Goal: Task Accomplishment & Management: Manage account settings

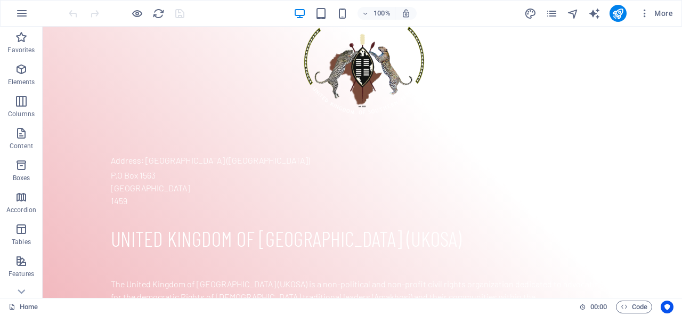
scroll to position [898, 0]
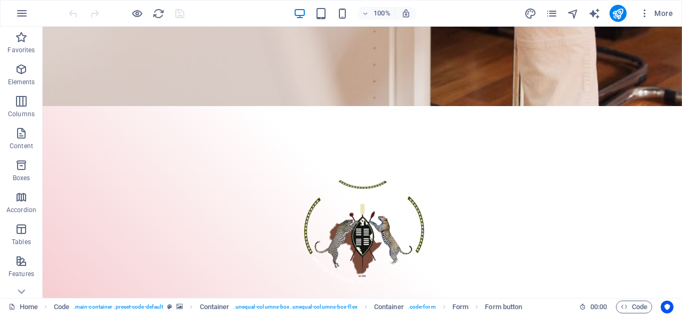
scroll to position [671, 0]
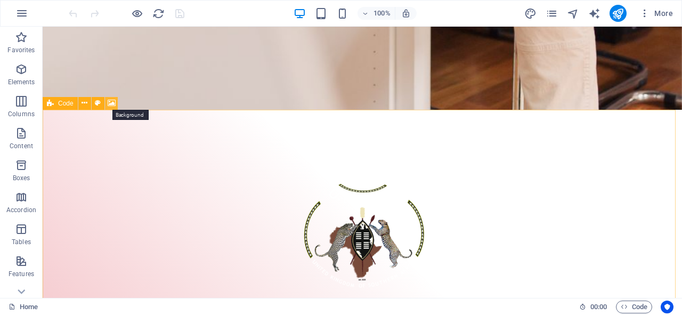
click at [112, 104] on icon at bounding box center [112, 102] width 8 height 11
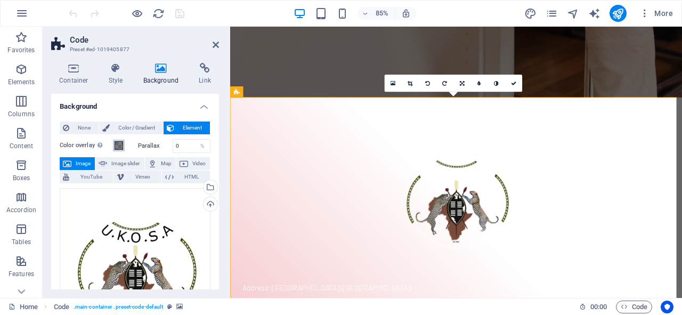
click at [121, 147] on span at bounding box center [119, 145] width 9 height 9
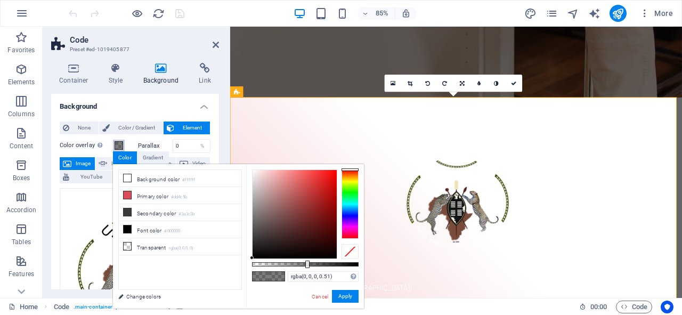
type input "rgba(18, 16, 16, 0.51)"
click at [264, 251] on div at bounding box center [294, 214] width 84 height 88
click at [341, 294] on button "Apply" at bounding box center [345, 296] width 27 height 13
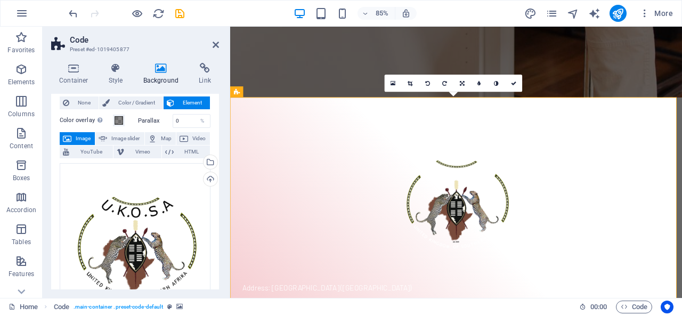
scroll to position [22, 0]
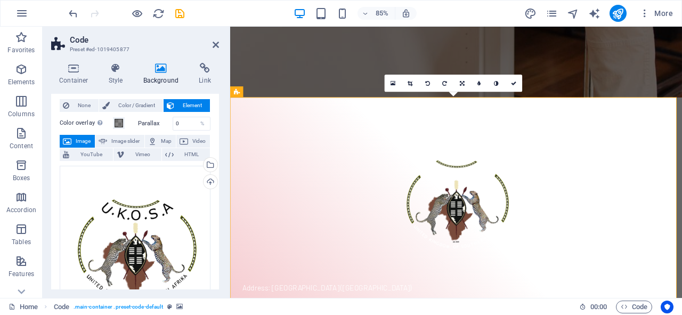
click at [158, 70] on icon at bounding box center [161, 68] width 52 height 11
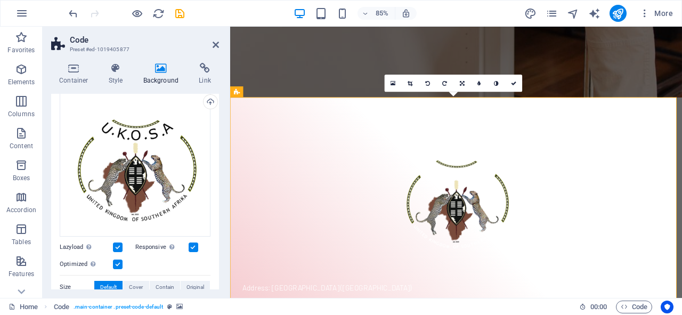
scroll to position [92, 0]
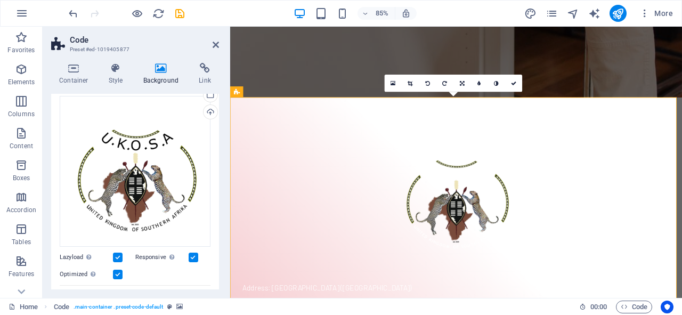
drag, startPoint x: 221, startPoint y: 171, endPoint x: 219, endPoint y: 163, distance: 8.1
click at [219, 164] on div "Container Style Background Link Size Height 100 Default px rem % vh vw Min. hei…" at bounding box center [135, 175] width 185 height 243
click at [158, 77] on h4 "Background" at bounding box center [163, 74] width 56 height 22
click at [207, 109] on div "Upload" at bounding box center [209, 113] width 16 height 16
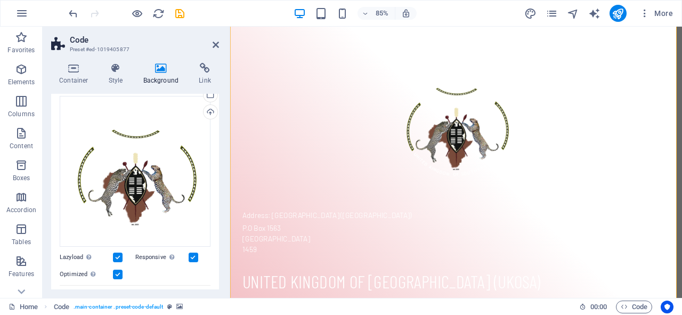
scroll to position [850, 0]
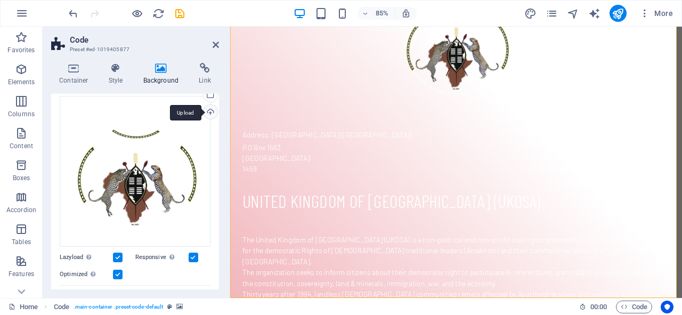
click at [203, 110] on div "Upload" at bounding box center [209, 113] width 16 height 16
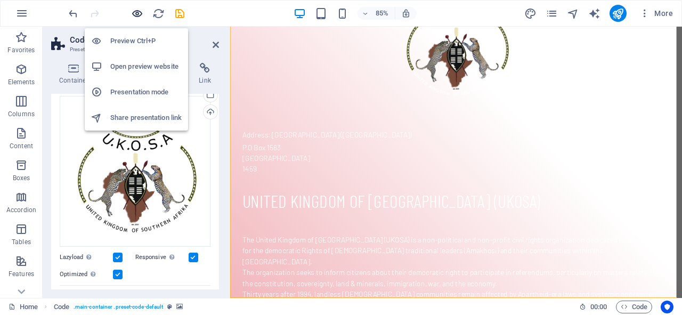
click at [136, 11] on icon "button" at bounding box center [137, 13] width 12 height 12
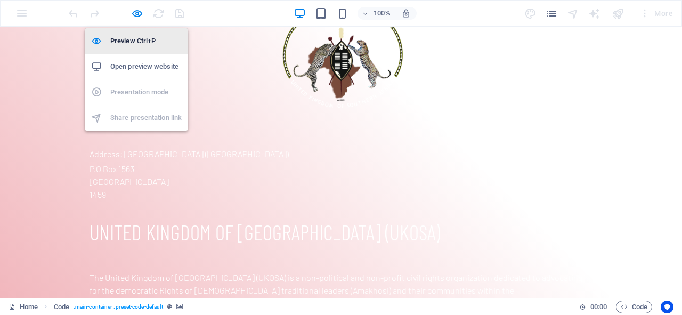
click at [140, 38] on h6 "Preview Ctrl+P" at bounding box center [145, 41] width 71 height 13
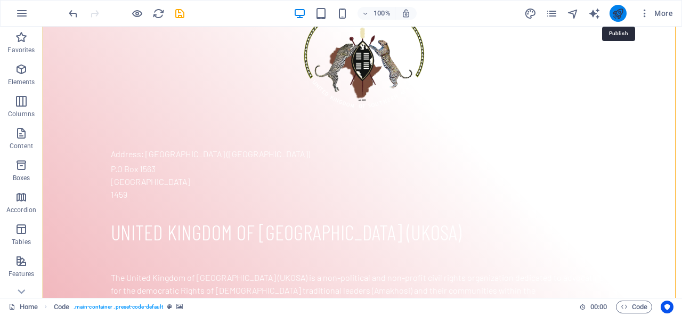
click at [615, 12] on icon "publish" at bounding box center [617, 13] width 12 height 12
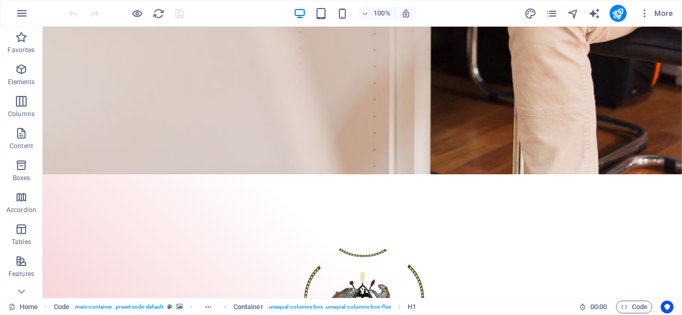
scroll to position [698, 0]
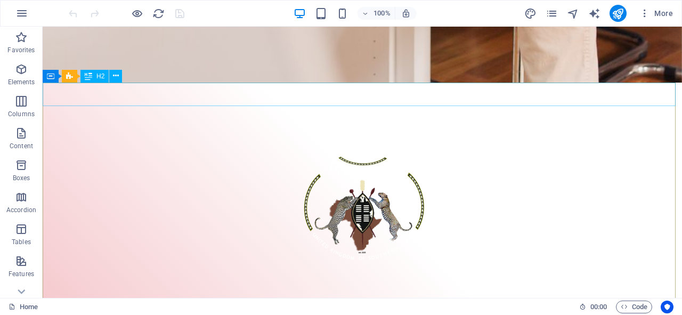
click at [100, 79] on span "H2" at bounding box center [100, 76] width 8 height 6
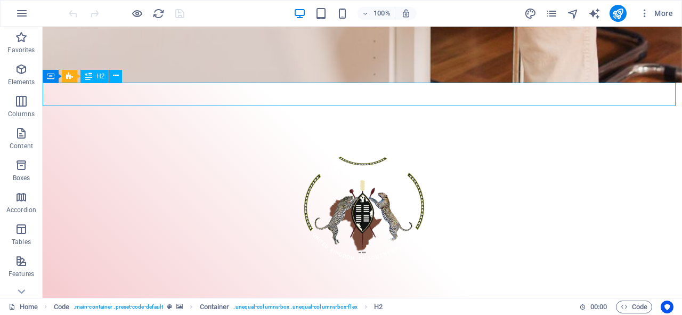
click at [99, 75] on span "H2" at bounding box center [100, 76] width 8 height 6
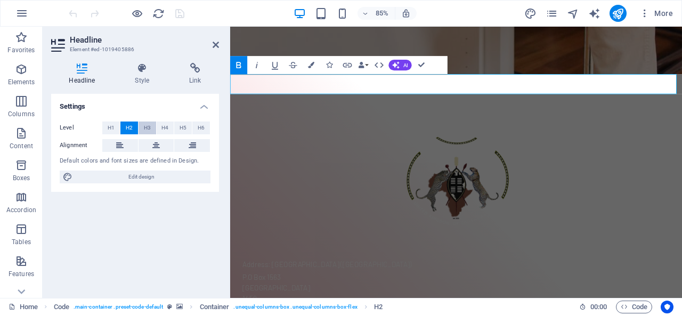
click at [149, 126] on span "H3" at bounding box center [147, 127] width 7 height 13
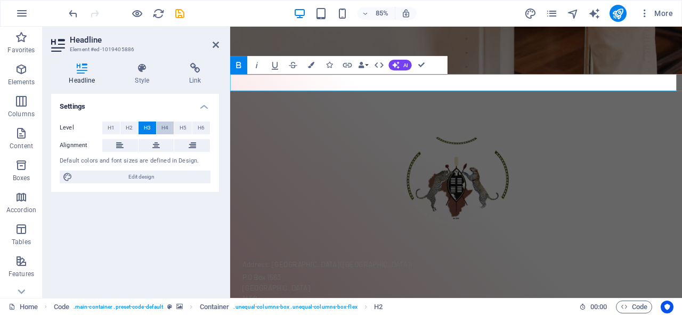
click at [162, 127] on span "H4" at bounding box center [164, 127] width 7 height 13
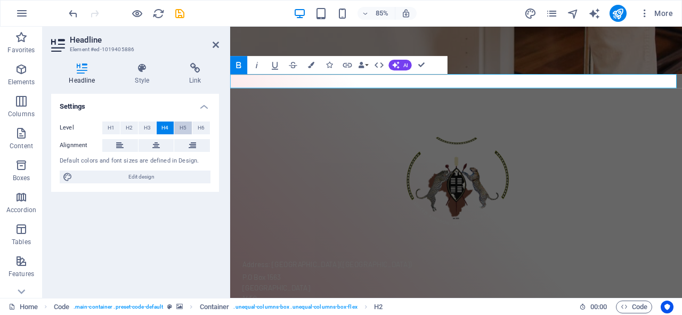
click at [181, 126] on span "H5" at bounding box center [183, 127] width 7 height 13
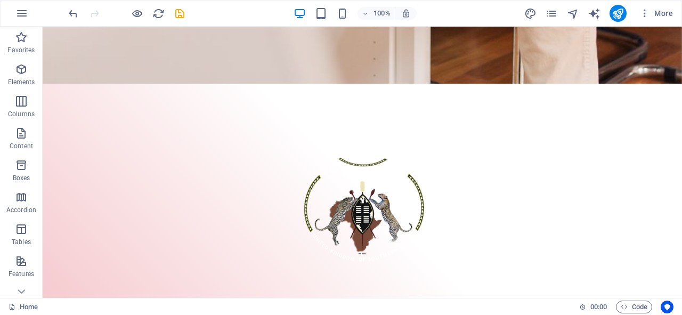
scroll to position [610, 0]
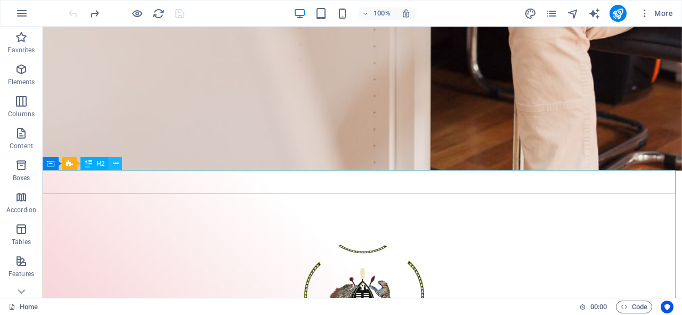
click at [116, 160] on icon at bounding box center [116, 163] width 6 height 11
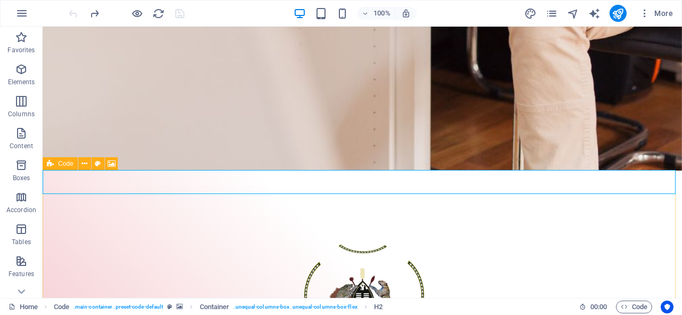
click at [55, 164] on div "Code" at bounding box center [60, 163] width 35 height 13
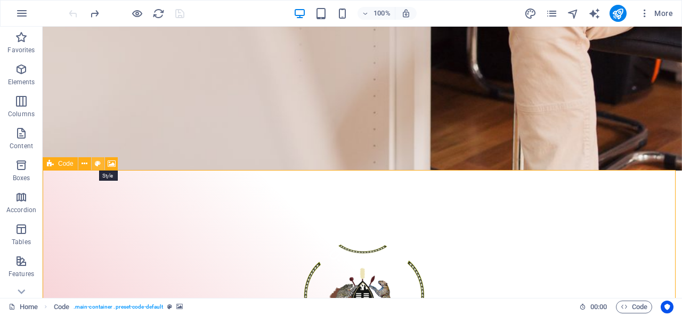
click at [95, 164] on icon at bounding box center [98, 163] width 6 height 11
select select "%"
select select "rem"
select select "px"
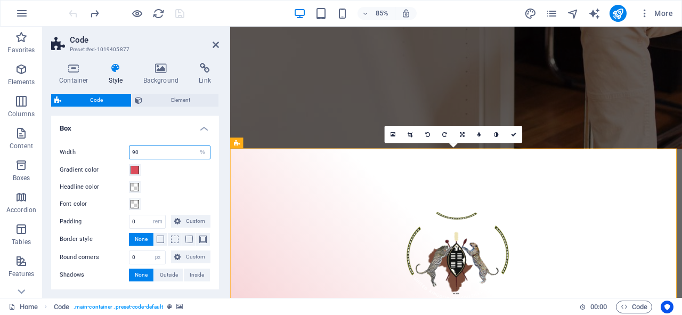
click at [143, 154] on input "90" at bounding box center [169, 152] width 80 height 13
type input "9"
type input "60"
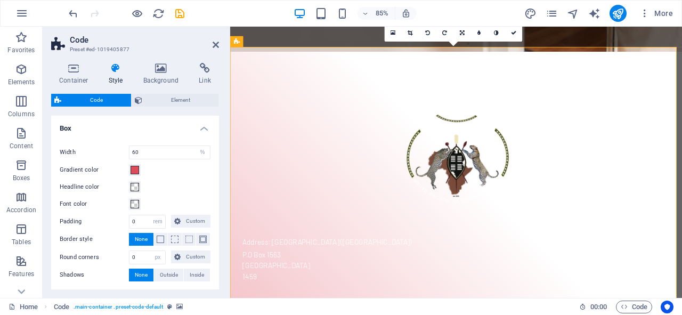
scroll to position [852, 0]
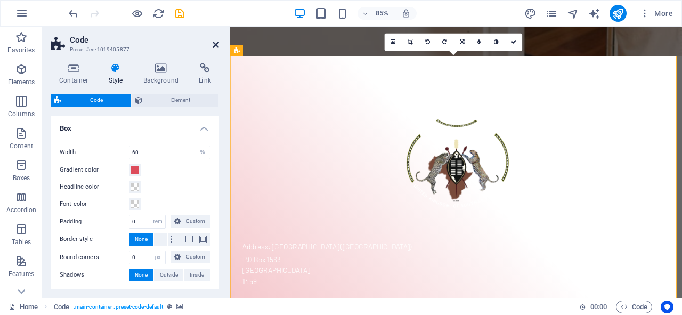
click at [216, 45] on icon at bounding box center [216, 44] width 6 height 9
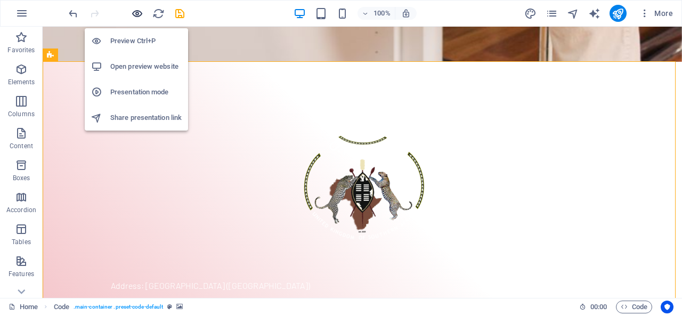
click at [136, 13] on icon "button" at bounding box center [137, 13] width 12 height 12
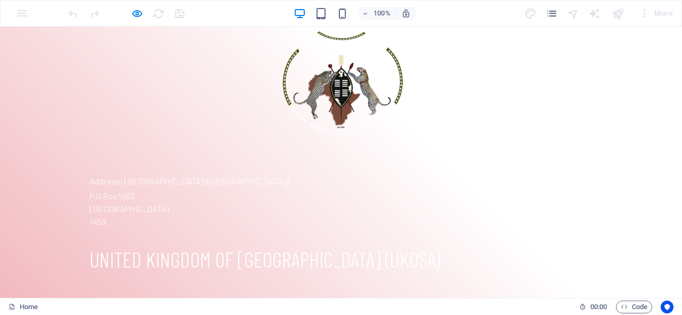
scroll to position [944, 0]
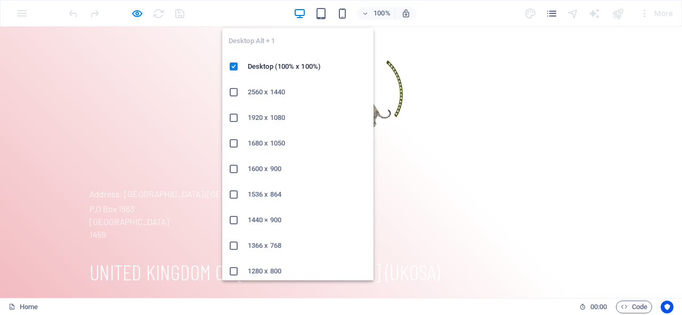
click at [304, 13] on icon "button" at bounding box center [299, 13] width 12 height 12
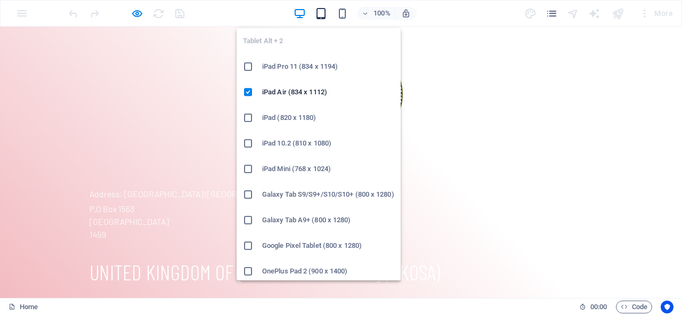
click at [319, 13] on icon "button" at bounding box center [321, 13] width 12 height 12
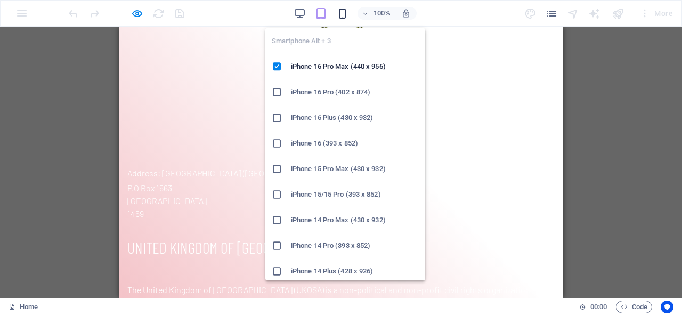
click at [344, 13] on icon "button" at bounding box center [342, 13] width 12 height 12
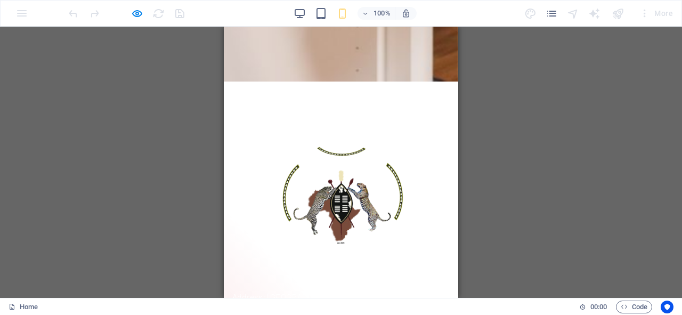
scroll to position [793, 0]
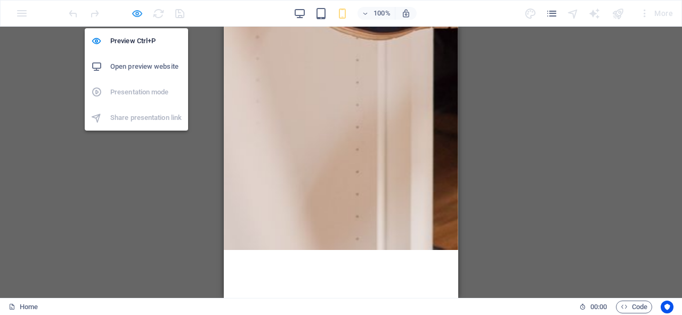
click at [133, 12] on icon "button" at bounding box center [137, 13] width 12 height 12
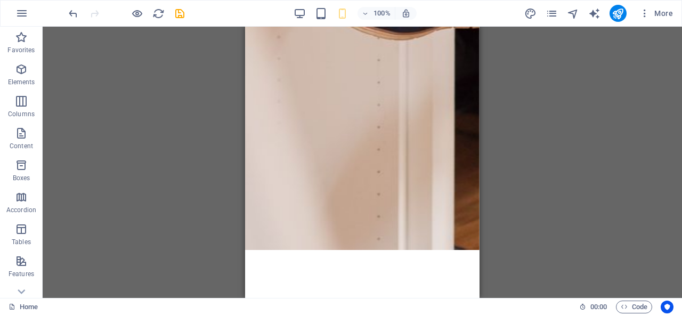
click at [173, 223] on div "Drag here to replace the existing content. Press “Ctrl” if you want to create a…" at bounding box center [362, 162] width 639 height 271
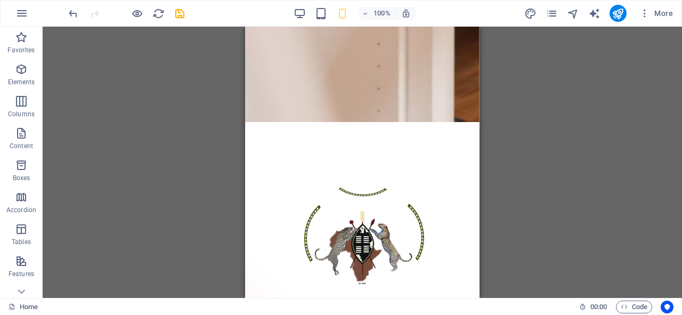
scroll to position [909, 0]
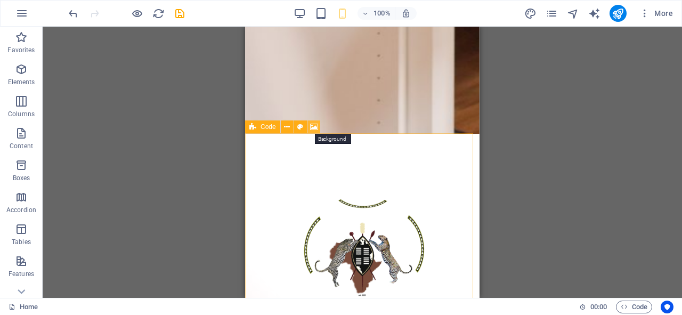
click at [311, 127] on icon at bounding box center [314, 126] width 8 height 11
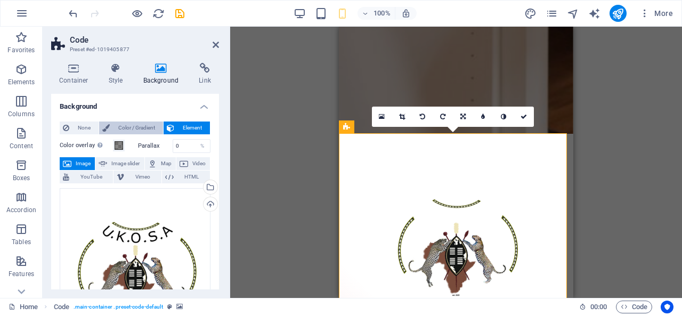
click at [126, 127] on span "Color / Gradient" at bounding box center [136, 127] width 47 height 13
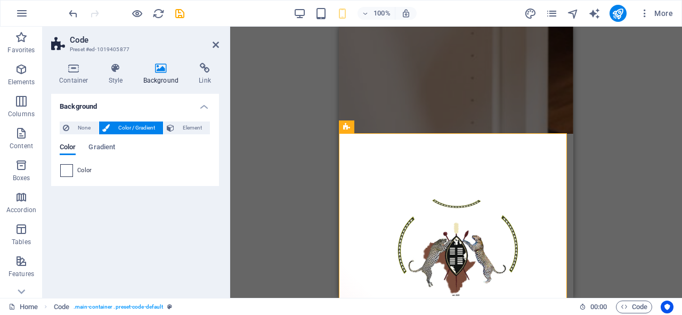
click at [66, 170] on span at bounding box center [67, 171] width 12 height 12
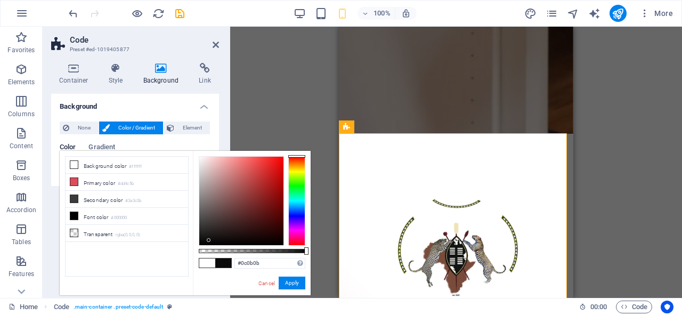
click at [209, 240] on div at bounding box center [241, 201] width 84 height 88
type input "#c96363"
drag, startPoint x: 209, startPoint y: 240, endPoint x: 241, endPoint y: 175, distance: 73.1
click at [241, 175] on div at bounding box center [241, 175] width 4 height 4
click at [271, 126] on div "Drag here to replace the existing content. Press “Ctrl” if you want to create a…" at bounding box center [456, 162] width 452 height 271
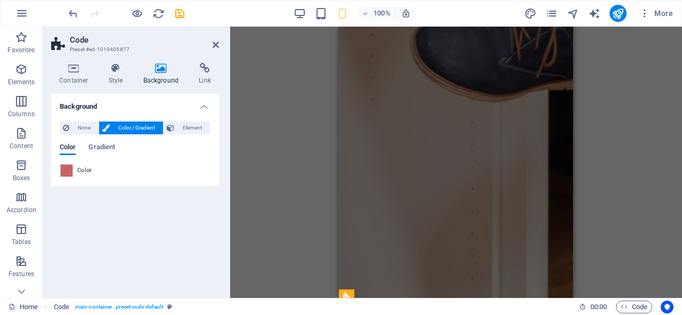
scroll to position [686, 0]
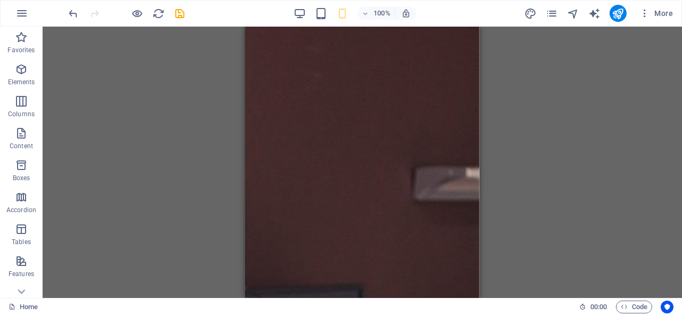
scroll to position [0, 0]
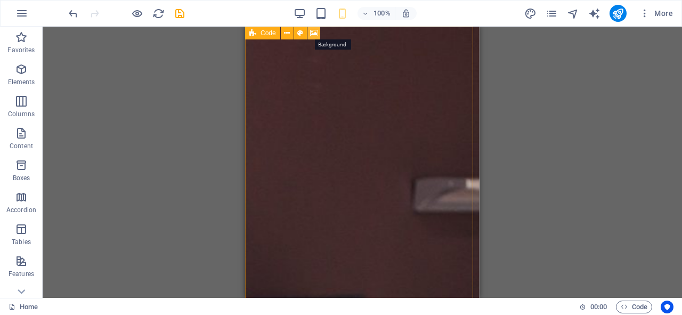
click at [311, 32] on icon at bounding box center [314, 33] width 8 height 11
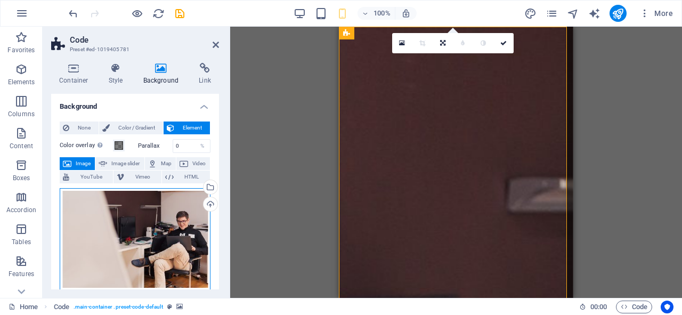
click at [134, 235] on div "Drag files here, click to choose files or select files from Files or our free s…" at bounding box center [135, 239] width 151 height 102
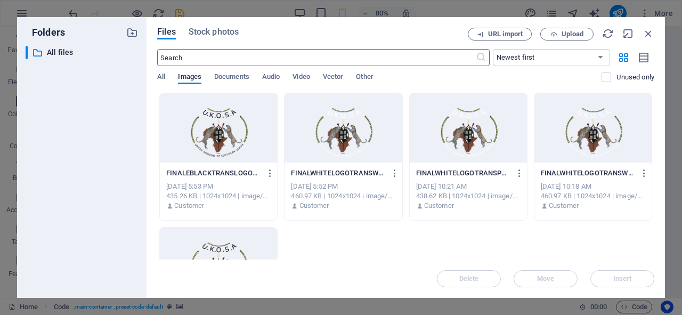
click at [229, 142] on div at bounding box center [218, 127] width 117 height 69
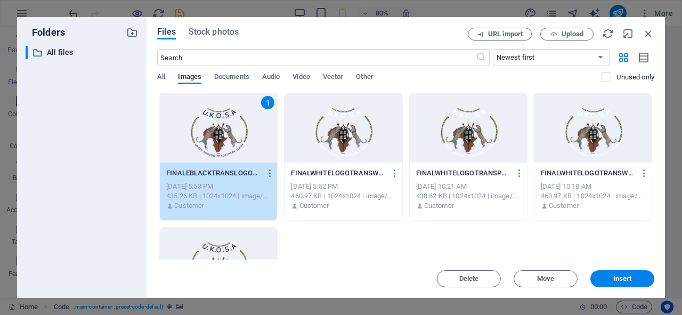
click at [619, 280] on span "Insert" at bounding box center [622, 278] width 19 height 6
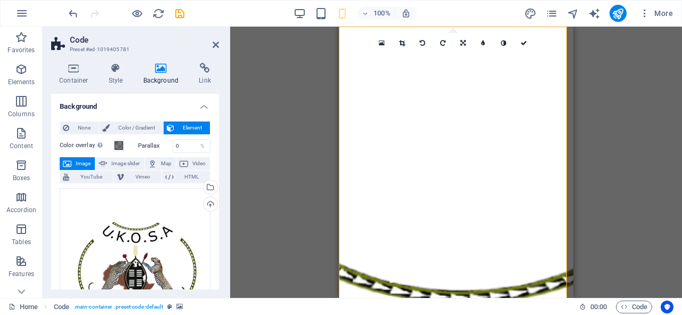
click at [619, 171] on div "Drag here to replace the existing content. Press “Ctrl” if you want to create a…" at bounding box center [456, 162] width 452 height 271
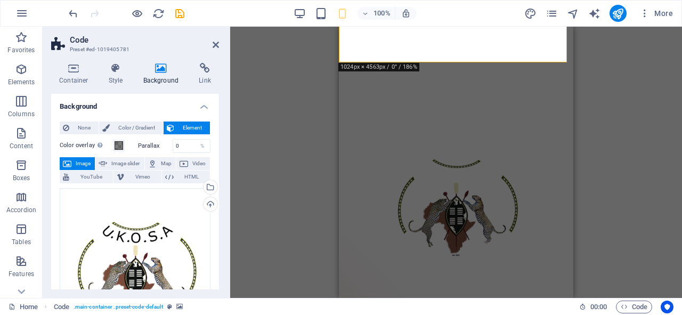
scroll to position [944, 0]
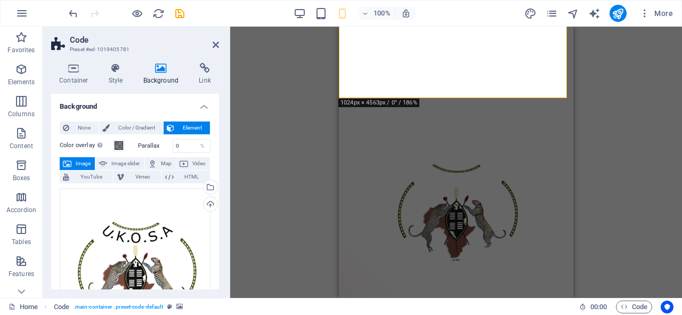
click at [300, 186] on div "Drag here to replace the existing content. Press “Ctrl” if you want to create a…" at bounding box center [456, 162] width 452 height 271
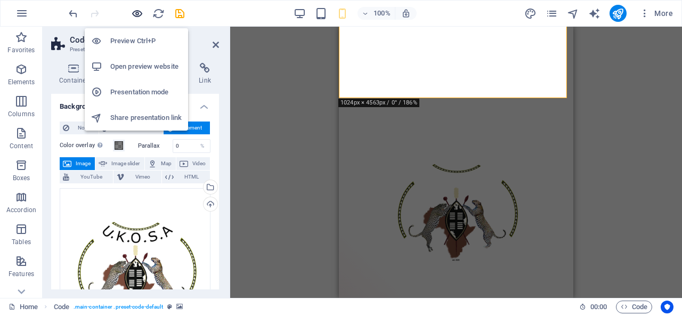
click at [136, 13] on icon "button" at bounding box center [137, 13] width 12 height 12
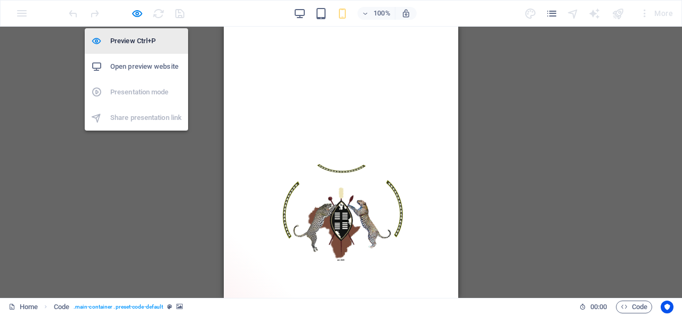
click at [137, 36] on h6 "Preview Ctrl+P" at bounding box center [145, 41] width 71 height 13
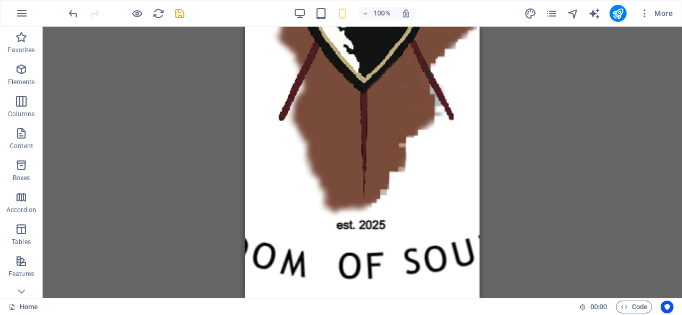
scroll to position [657, 0]
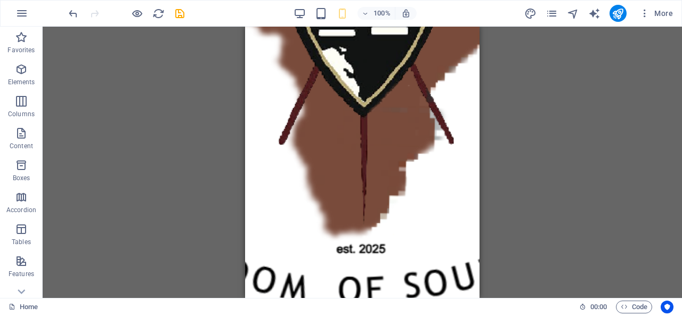
drag, startPoint x: 477, startPoint y: 218, endPoint x: 731, endPoint y: 193, distance: 255.8
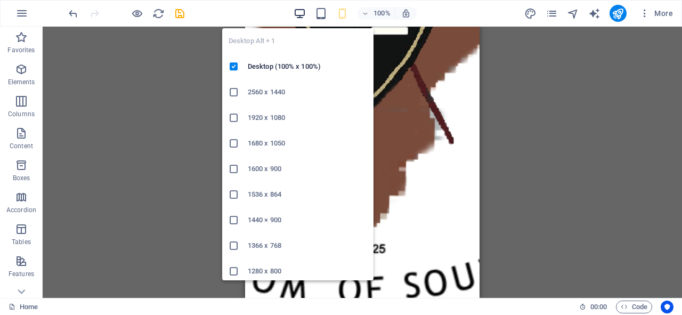
click at [299, 9] on icon "button" at bounding box center [299, 13] width 12 height 12
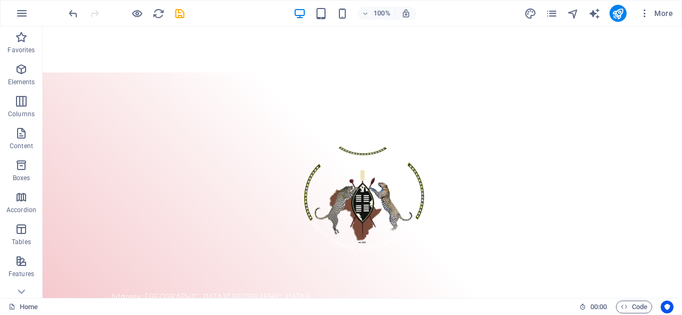
scroll to position [835, 0]
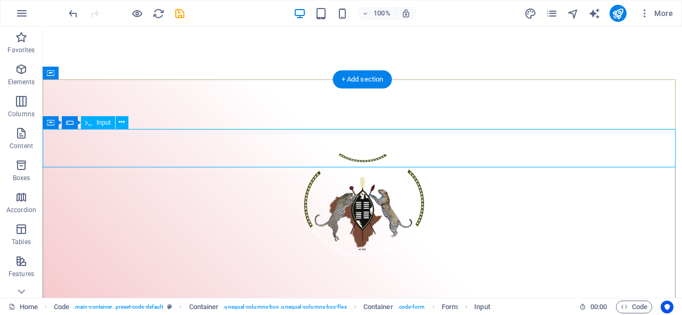
click at [124, 125] on icon at bounding box center [122, 122] width 6 height 11
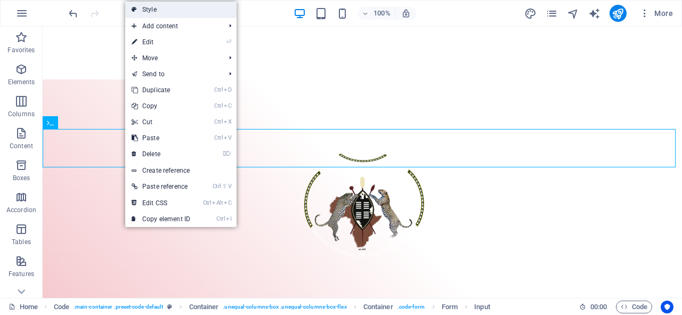
click at [153, 14] on link "Style" at bounding box center [180, 10] width 111 height 16
select select "%"
select select "rem"
select select "px"
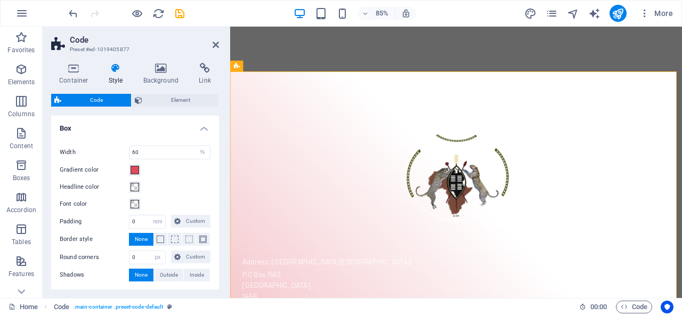
drag, startPoint x: 215, startPoint y: 181, endPoint x: 215, endPoint y: 190, distance: 9.1
click at [215, 190] on div "Width 60 px rem % vh vw Gradient color Headline color Font color Padding 0 px r…" at bounding box center [135, 214] width 172 height 158
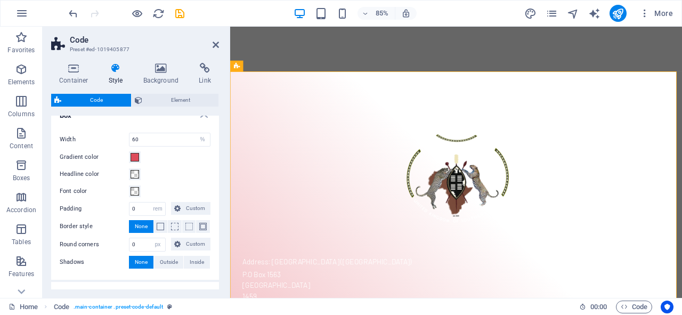
scroll to position [0, 0]
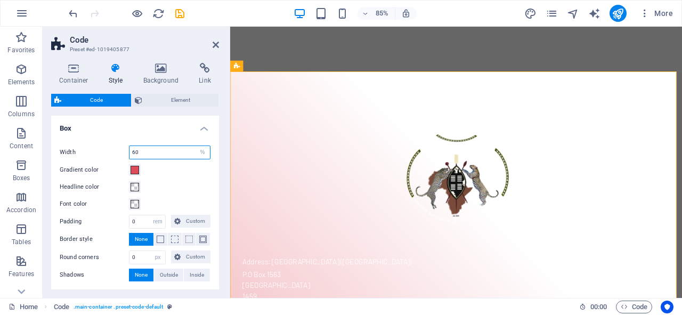
click at [142, 153] on input "60" at bounding box center [169, 152] width 80 height 13
type input "6"
type input "50"
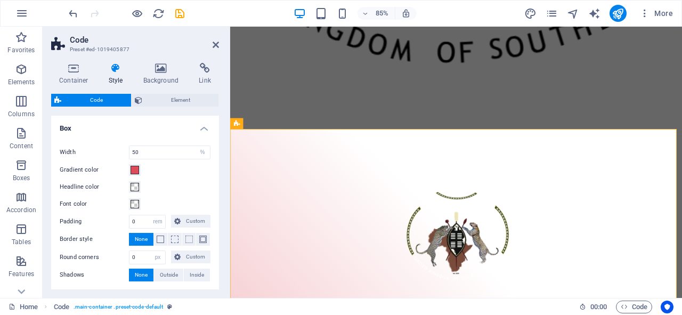
click at [149, 135] on div "Width 50 px rem % vh vw Gradient color Headline color Font color Padding 0 px r…" at bounding box center [135, 214] width 172 height 158
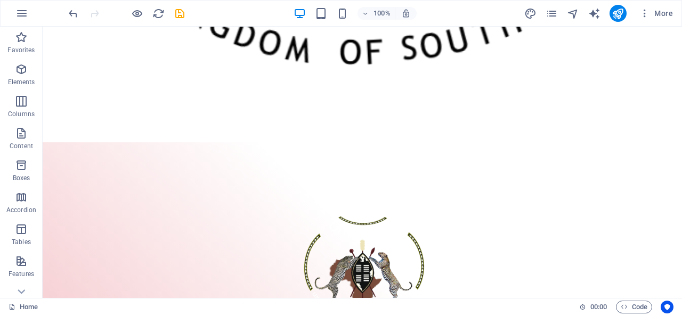
scroll to position [842, 0]
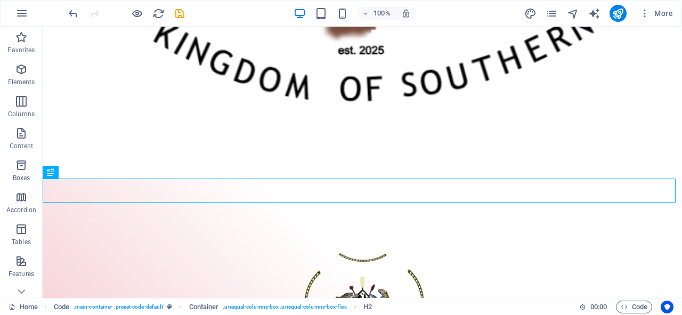
scroll to position [803, 0]
click at [84, 170] on icon at bounding box center [84, 172] width 6 height 11
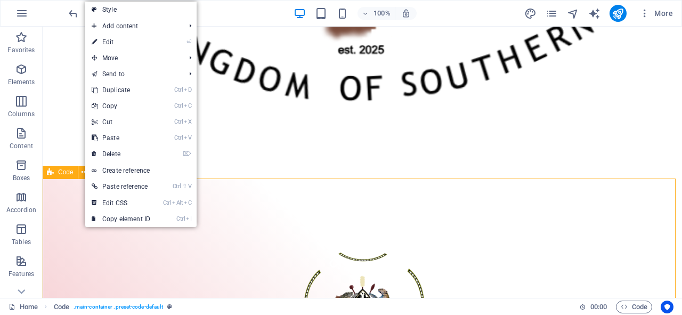
click at [52, 173] on icon at bounding box center [50, 172] width 7 height 13
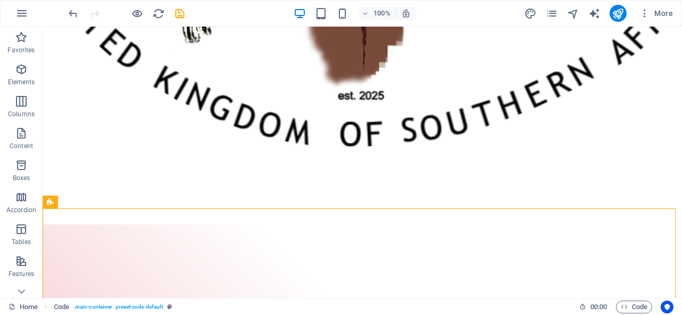
scroll to position [735, 0]
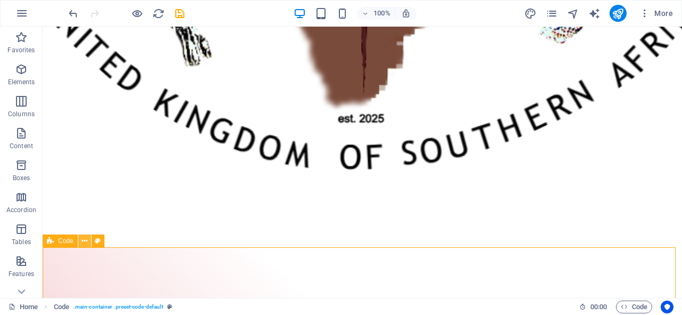
click at [83, 240] on icon at bounding box center [84, 240] width 6 height 11
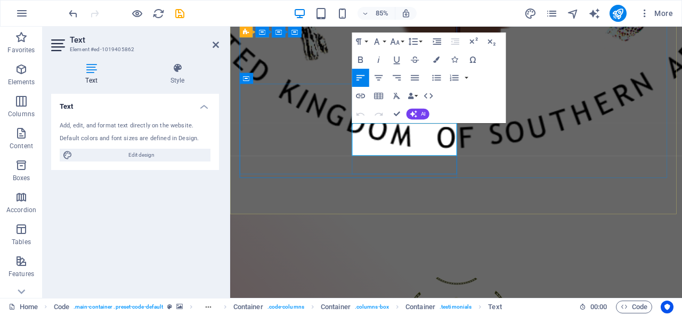
drag, startPoint x: 398, startPoint y: 162, endPoint x: 454, endPoint y: 161, distance: 55.9
click at [437, 60] on icon "button" at bounding box center [436, 59] width 6 height 6
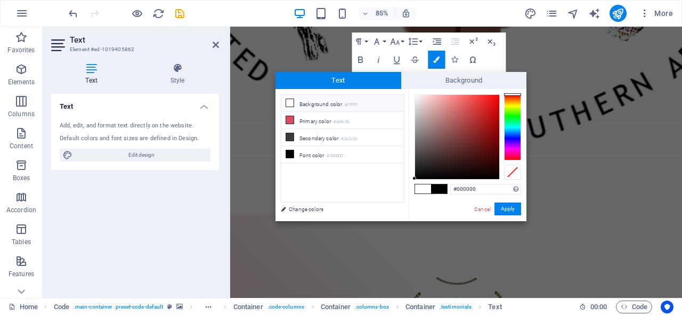
click at [288, 101] on icon at bounding box center [289, 102] width 7 height 7
type input "#ffffff"
click at [509, 206] on button "Apply" at bounding box center [507, 208] width 27 height 13
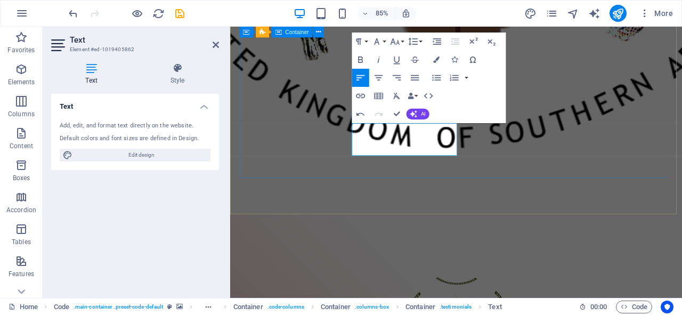
drag, startPoint x: 529, startPoint y: 194, endPoint x: 672, endPoint y: 169, distance: 145.5
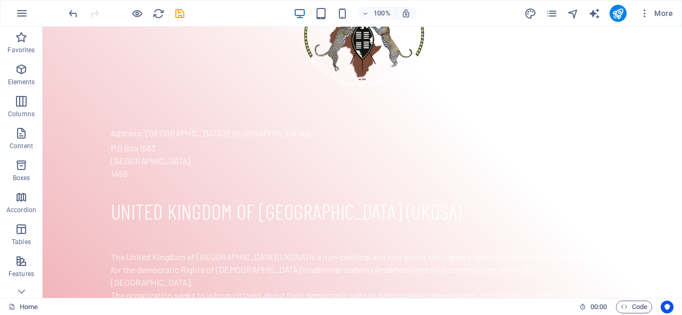
scroll to position [1099, 0]
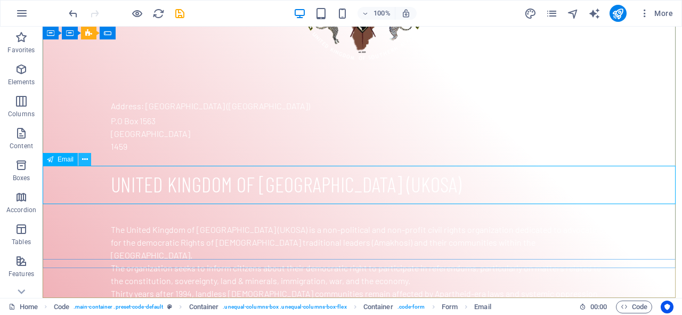
click at [84, 162] on icon at bounding box center [85, 159] width 6 height 11
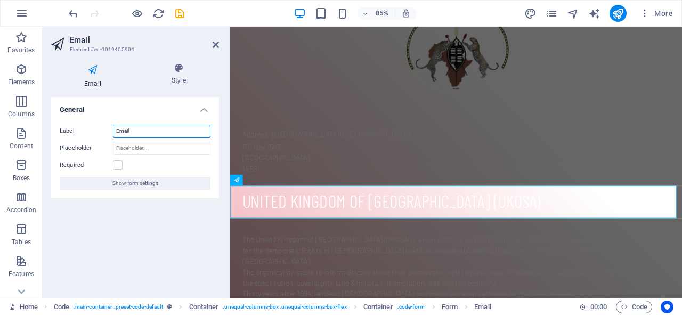
drag, startPoint x: 137, startPoint y: 129, endPoint x: 111, endPoint y: 129, distance: 26.6
click at [111, 129] on div "Label Email" at bounding box center [135, 131] width 151 height 13
click at [219, 49] on aside "Email Element #ed-1019405904 Email Style General Label Email Placeholder Requir…" at bounding box center [136, 162] width 187 height 271
click at [217, 47] on icon at bounding box center [216, 44] width 6 height 9
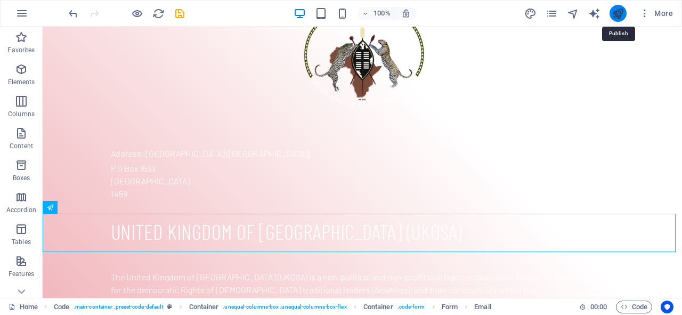
click at [615, 14] on icon "publish" at bounding box center [617, 13] width 12 height 12
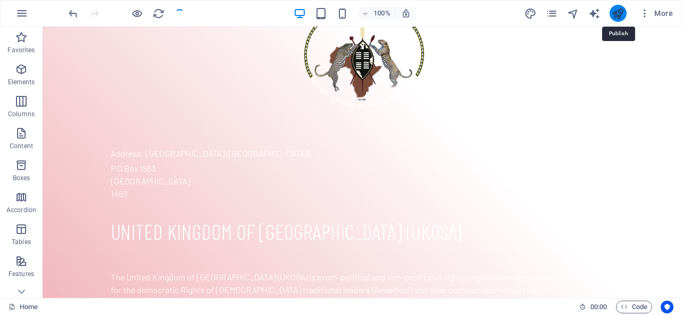
click at [614, 14] on icon "publish" at bounding box center [617, 13] width 12 height 12
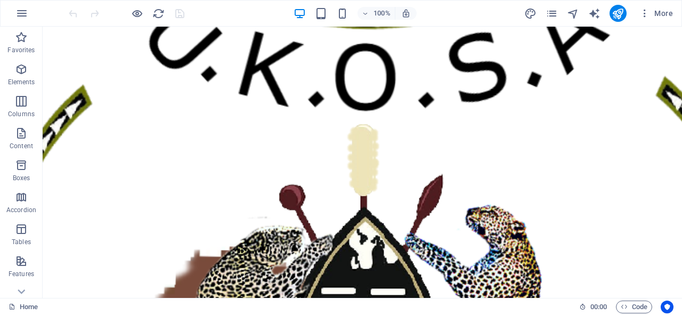
scroll to position [179, 0]
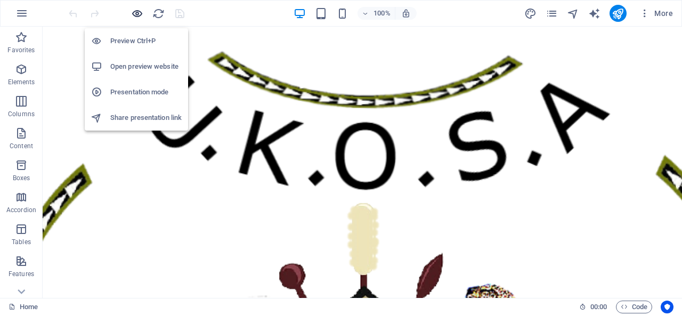
click at [134, 15] on icon "button" at bounding box center [137, 13] width 12 height 12
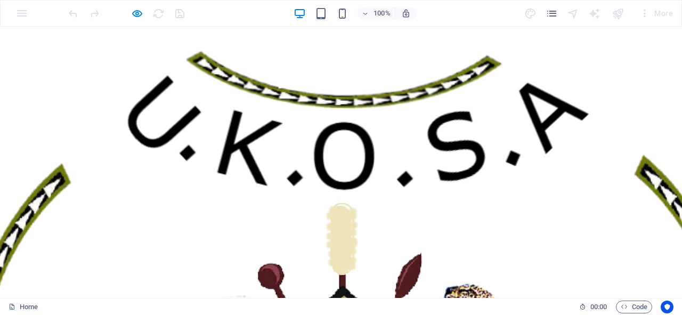
click at [179, 15] on div at bounding box center [126, 13] width 119 height 17
click at [180, 15] on div at bounding box center [126, 13] width 119 height 17
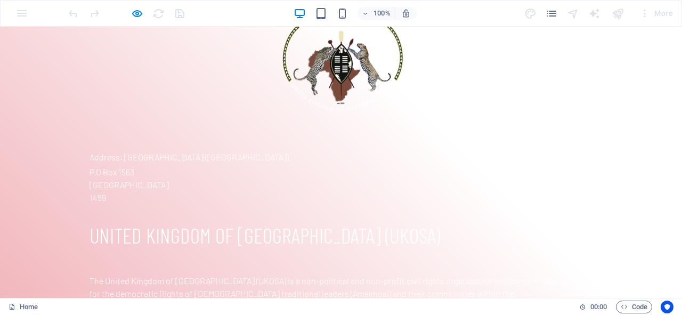
scroll to position [1099, 0]
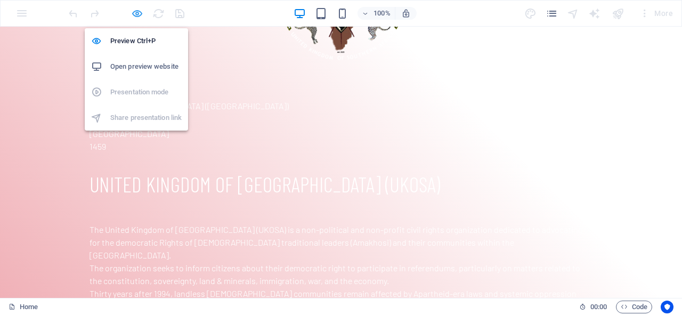
click at [136, 12] on icon "button" at bounding box center [137, 13] width 12 height 12
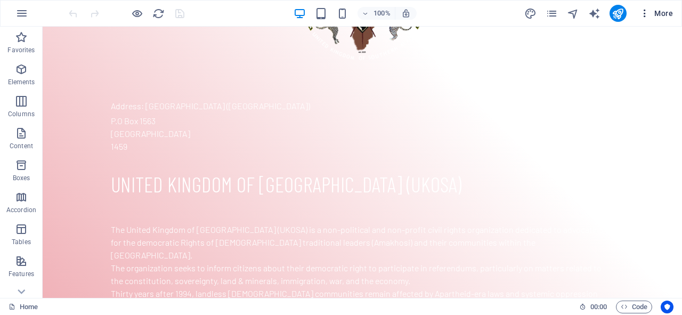
click at [643, 12] on icon "button" at bounding box center [644, 13] width 11 height 11
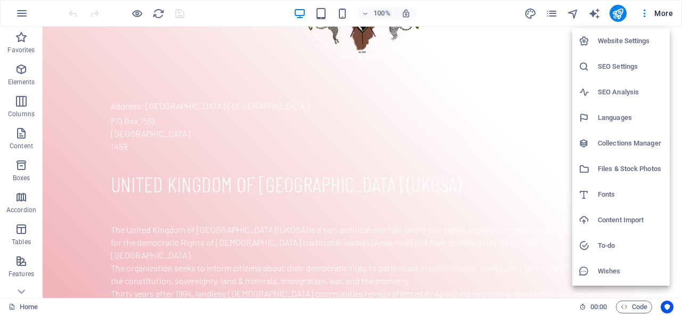
click at [625, 40] on h6 "Website Settings" at bounding box center [631, 41] width 66 height 13
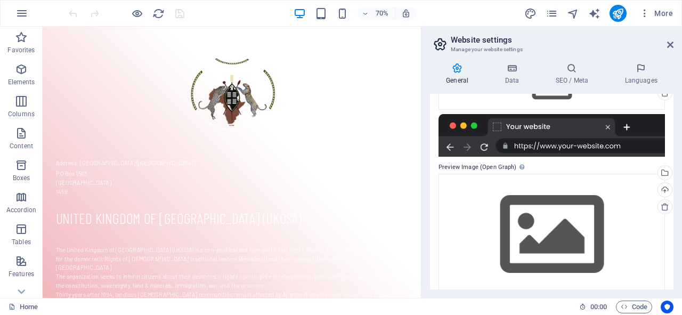
scroll to position [202, 0]
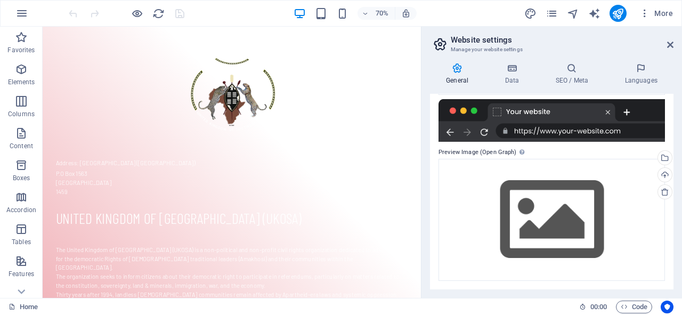
click at [626, 110] on div at bounding box center [551, 120] width 226 height 43
drag, startPoint x: 673, startPoint y: 218, endPoint x: 673, endPoint y: 178, distance: 40.5
click at [673, 178] on div "General Data SEO / Meta Languages Website name Individual Logo Drag files here,…" at bounding box center [551, 175] width 260 height 243
click at [573, 69] on icon at bounding box center [571, 68] width 65 height 11
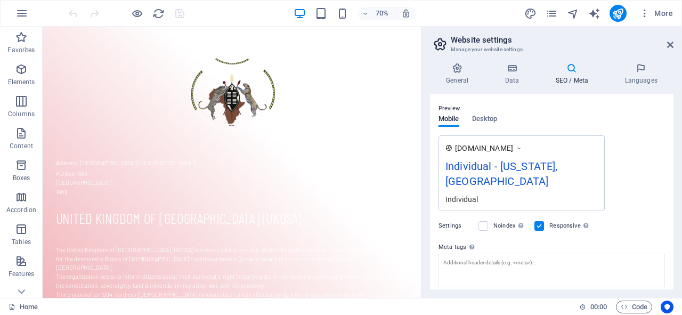
scroll to position [141, 0]
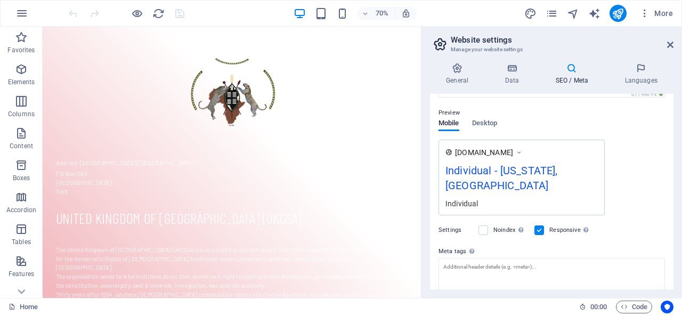
click at [445, 224] on label "Settings" at bounding box center [455, 230] width 35 height 13
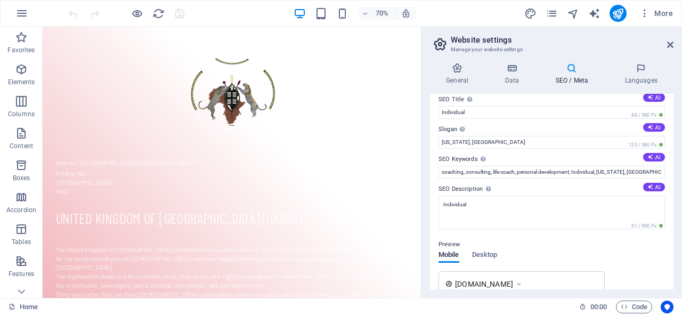
scroll to position [0, 0]
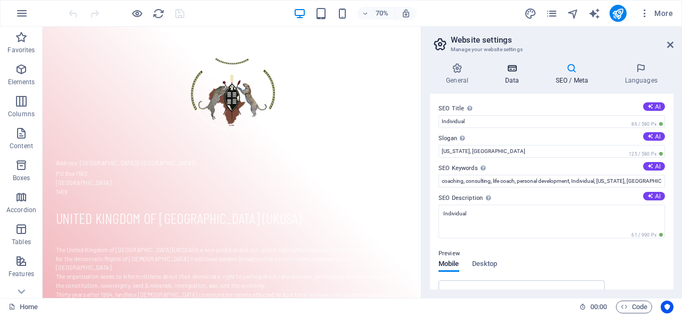
click at [507, 77] on h4 "Data" at bounding box center [513, 74] width 51 height 22
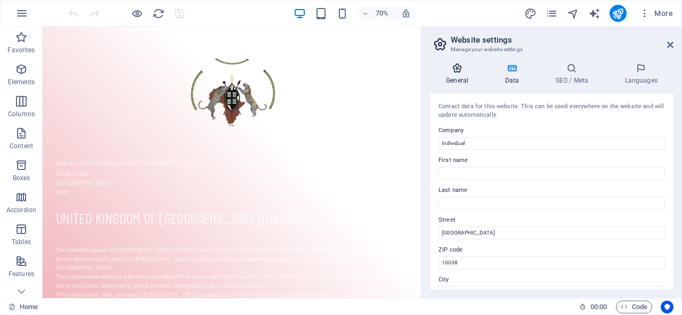
click at [462, 70] on icon at bounding box center [457, 68] width 54 height 11
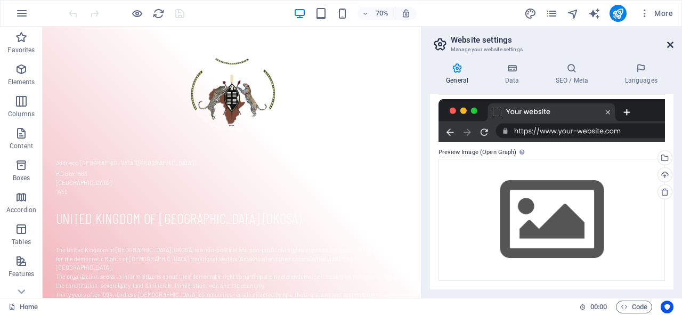
drag, startPoint x: 673, startPoint y: 43, endPoint x: 629, endPoint y: 17, distance: 51.2
click at [673, 43] on icon at bounding box center [670, 44] width 6 height 9
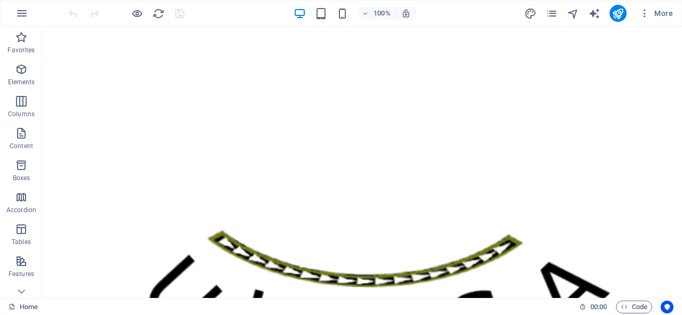
drag, startPoint x: 678, startPoint y: 249, endPoint x: 684, endPoint y: 51, distance: 197.7
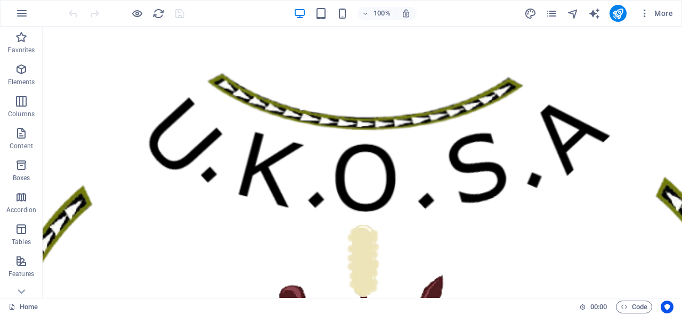
scroll to position [153, 0]
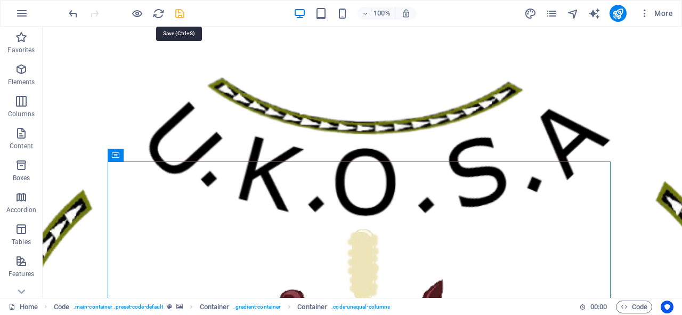
click at [180, 11] on icon "save" at bounding box center [180, 13] width 12 height 12
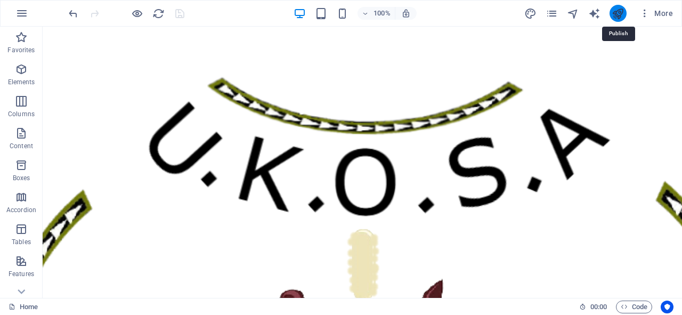
click at [615, 13] on icon "publish" at bounding box center [617, 13] width 12 height 12
